Goal: Task Accomplishment & Management: Complete application form

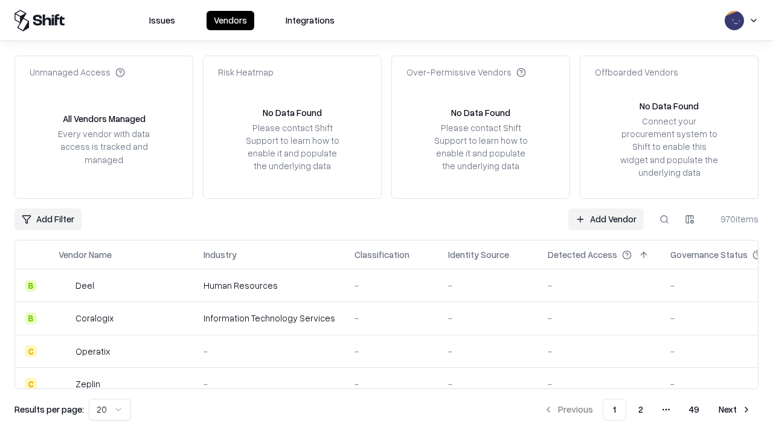
click at [606, 219] on link "Add Vendor" at bounding box center [607, 219] width 76 height 22
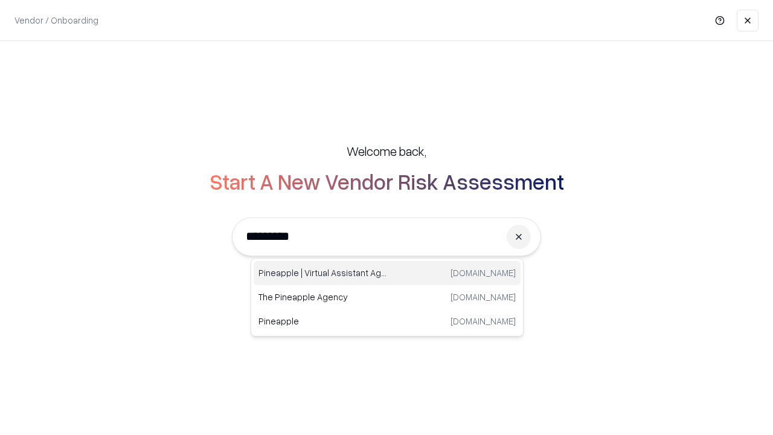
click at [387, 273] on div "Pineapple | Virtual Assistant Agency [DOMAIN_NAME]" at bounding box center [387, 273] width 267 height 24
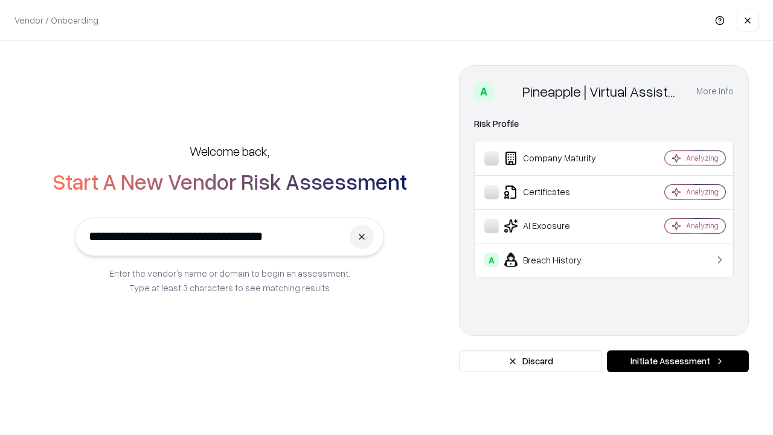
type input "**********"
click at [678, 361] on button "Initiate Assessment" at bounding box center [678, 361] width 142 height 22
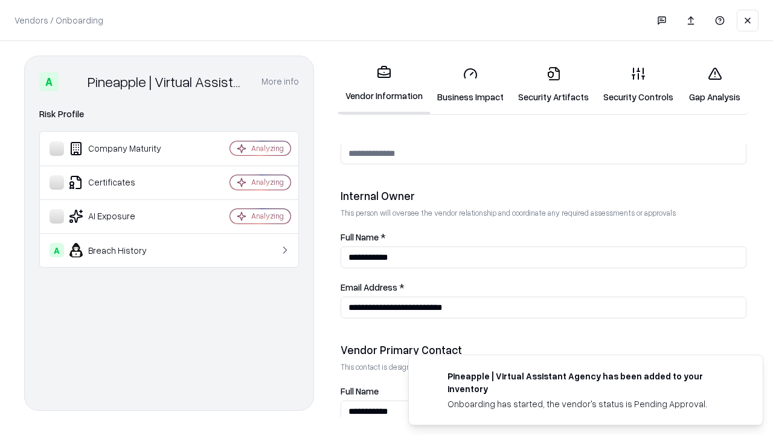
scroll to position [626, 0]
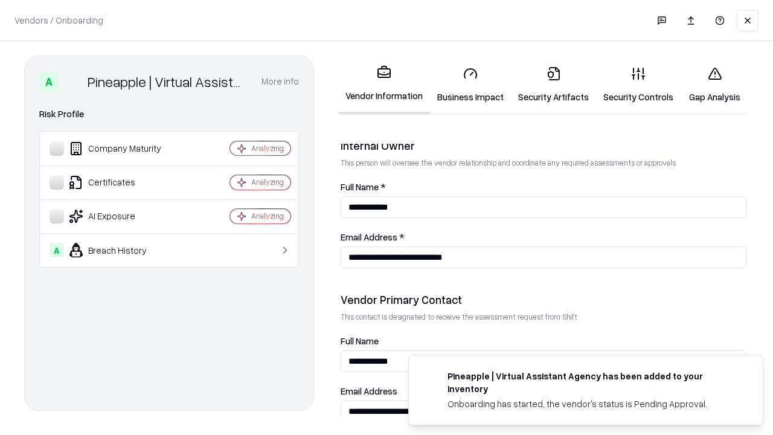
click at [471, 85] on link "Business Impact" at bounding box center [470, 85] width 81 height 56
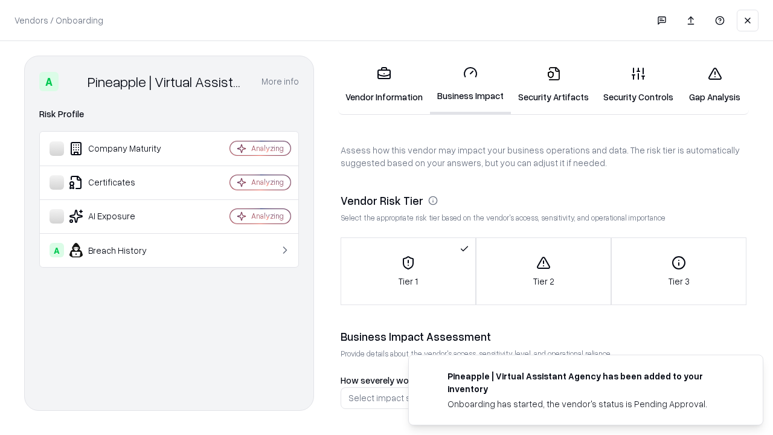
click at [553, 85] on link "Security Artifacts" at bounding box center [553, 85] width 85 height 56
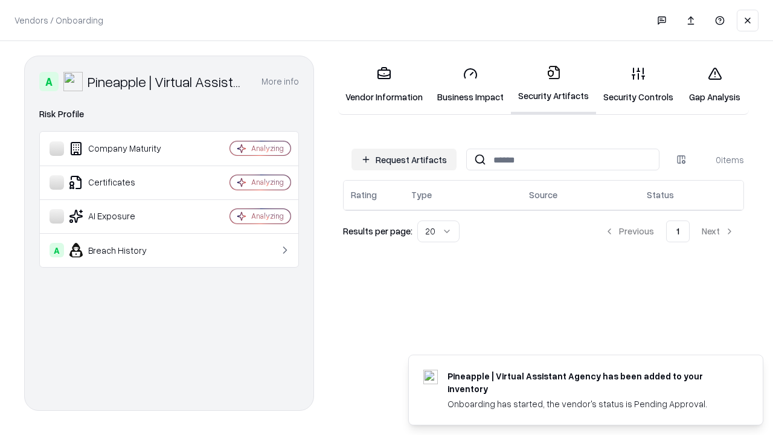
click at [404, 160] on button "Request Artifacts" at bounding box center [404, 160] width 105 height 22
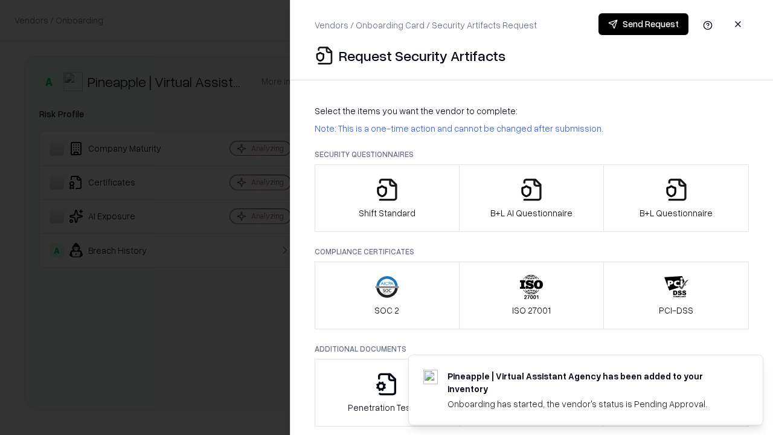
click at [387, 198] on icon "button" at bounding box center [387, 190] width 24 height 24
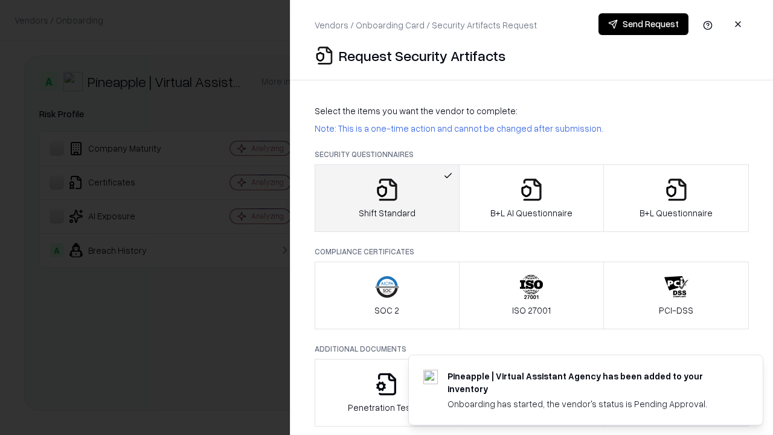
click at [643, 24] on button "Send Request" at bounding box center [644, 24] width 90 height 22
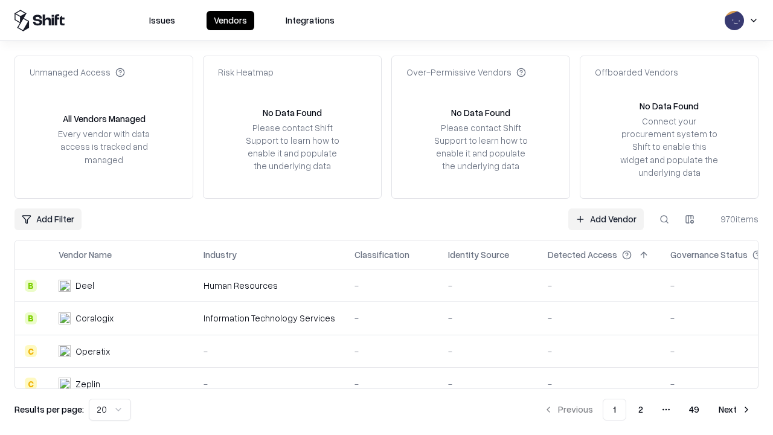
click at [665, 219] on button at bounding box center [665, 219] width 22 height 22
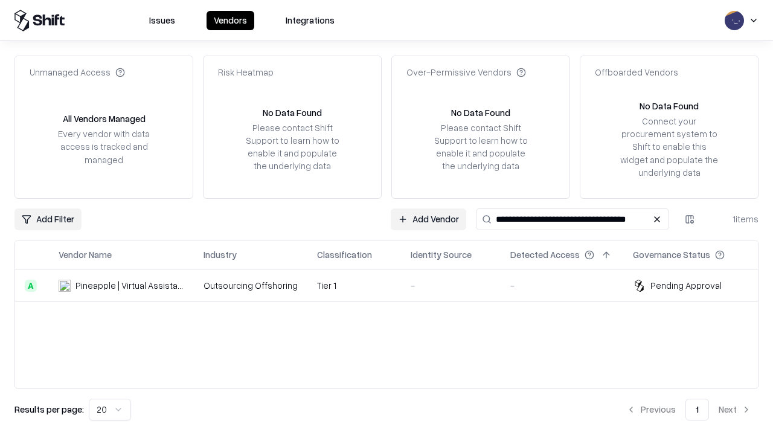
type input "**********"
click at [394, 285] on td "Tier 1" at bounding box center [355, 285] width 94 height 33
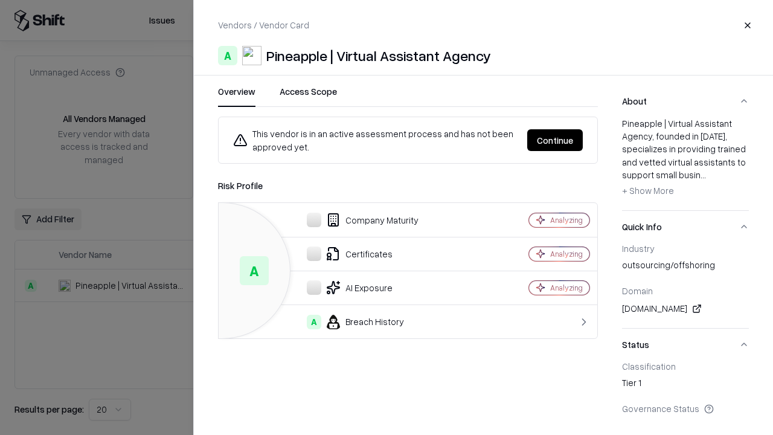
click at [555, 140] on button "Continue" at bounding box center [555, 140] width 56 height 22
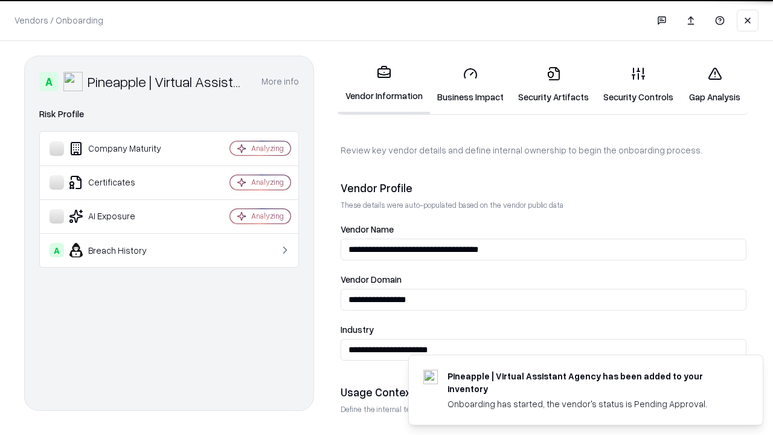
click at [553, 85] on link "Security Artifacts" at bounding box center [553, 85] width 85 height 56
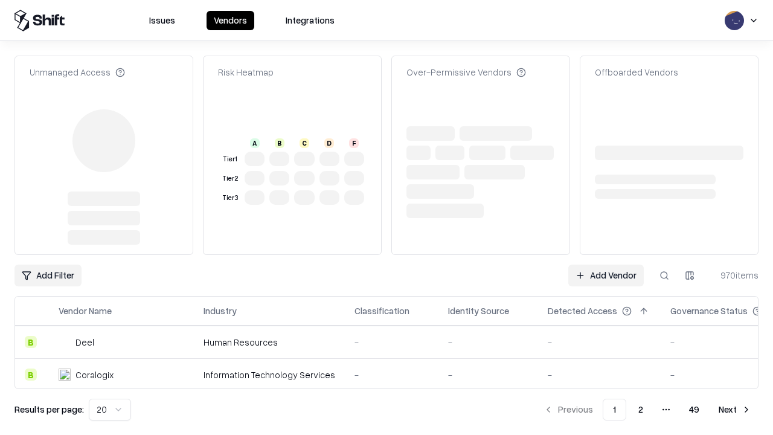
click at [606, 276] on link "Add Vendor" at bounding box center [607, 276] width 76 height 22
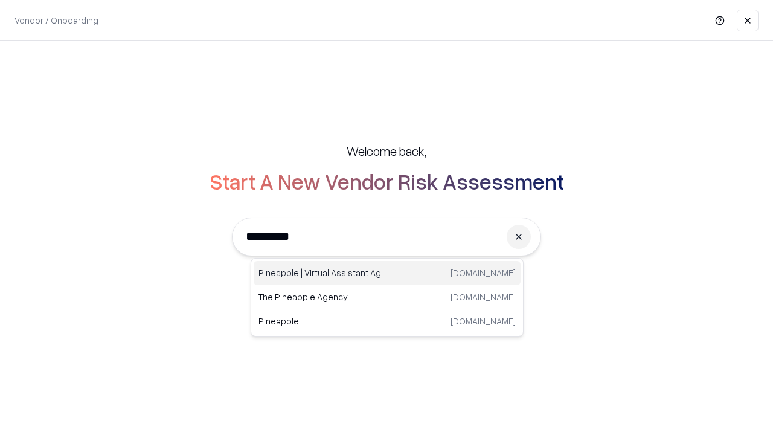
click at [387, 273] on div "Pineapple | Virtual Assistant Agency [DOMAIN_NAME]" at bounding box center [387, 273] width 267 height 24
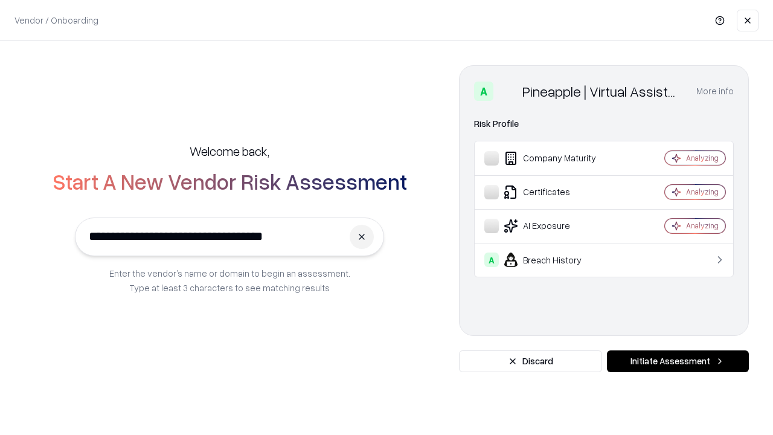
type input "**********"
click at [678, 361] on button "Initiate Assessment" at bounding box center [678, 361] width 142 height 22
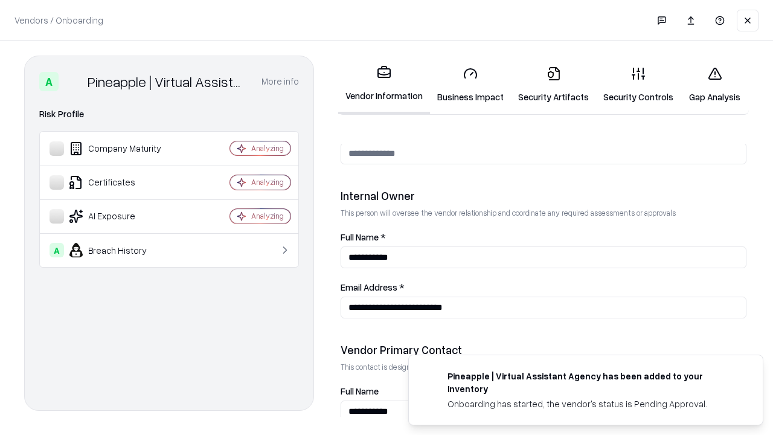
scroll to position [626, 0]
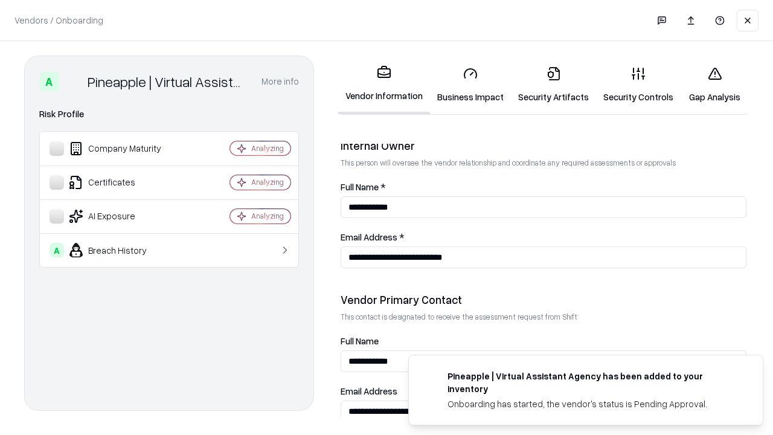
click at [715, 85] on link "Gap Analysis" at bounding box center [715, 85] width 68 height 56
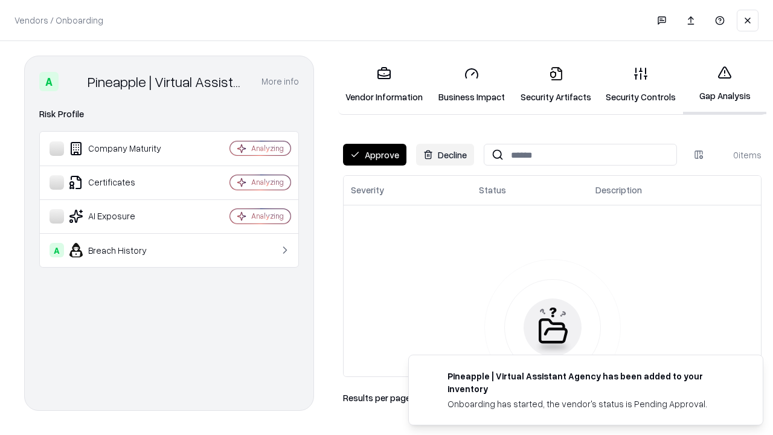
click at [375, 155] on button "Approve" at bounding box center [374, 155] width 63 height 22
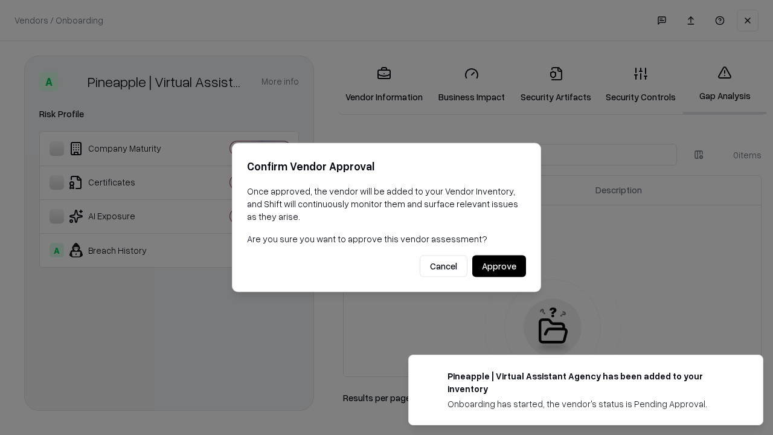
click at [499, 266] on button "Approve" at bounding box center [499, 267] width 54 height 22
